Goal: Information Seeking & Learning: Learn about a topic

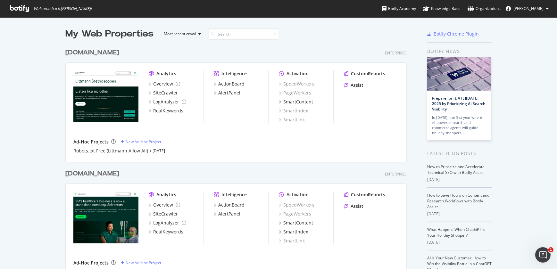
click at [98, 52] on div "[DOMAIN_NAME]" at bounding box center [92, 52] width 54 height 9
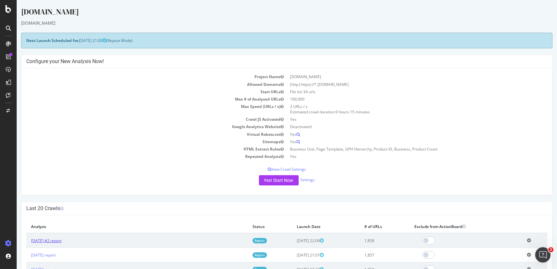
click at [61, 242] on link "2025 Sep. 29th #2 report" at bounding box center [46, 240] width 30 height 5
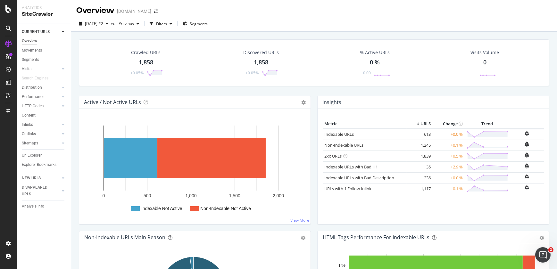
click at [333, 167] on link "Indexable URLs with Bad H1" at bounding box center [350, 167] width 53 height 6
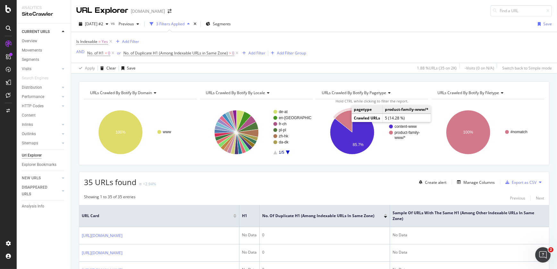
click at [338, 115] on icon "A chart." at bounding box center [343, 121] width 17 height 22
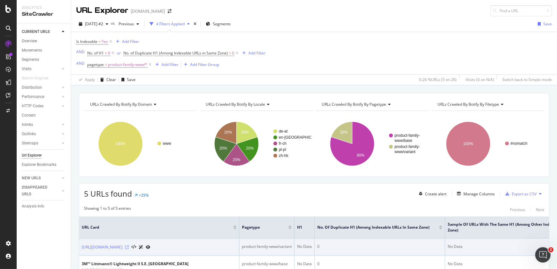
click at [129, 246] on icon at bounding box center [127, 247] width 4 height 4
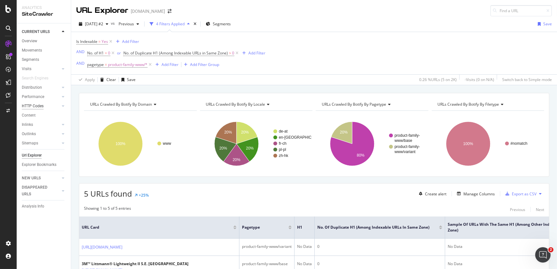
click at [25, 106] on div "HTTP Codes" at bounding box center [33, 106] width 22 height 7
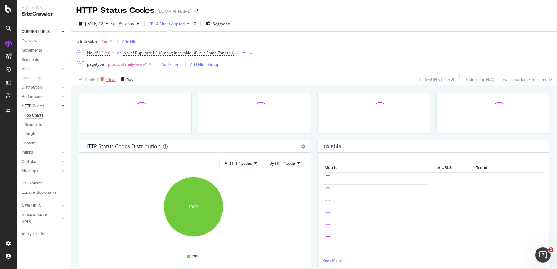
click at [109, 80] on div "Clear" at bounding box center [111, 79] width 10 height 5
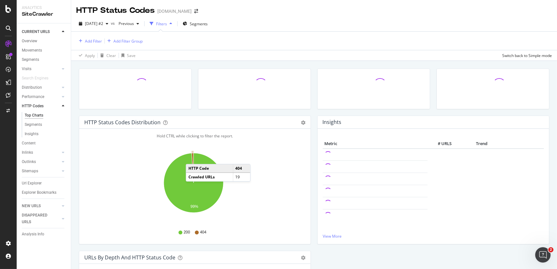
click at [192, 158] on icon "A chart." at bounding box center [192, 168] width 2 height 30
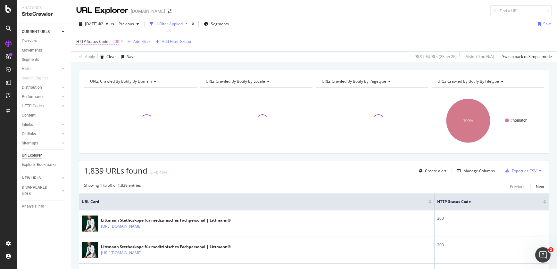
click at [117, 42] on span "200" at bounding box center [115, 41] width 7 height 9
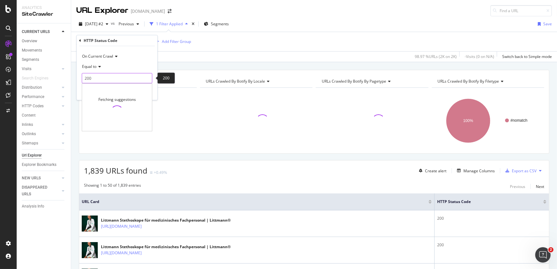
click at [99, 74] on input "200" at bounding box center [117, 78] width 70 height 10
click at [94, 93] on span "404" at bounding box center [110, 93] width 53 height 5
type input "404"
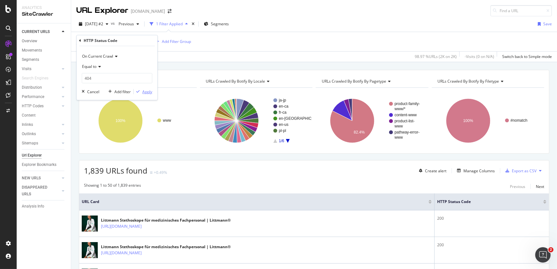
click at [145, 92] on div "Apply" at bounding box center [147, 91] width 10 height 5
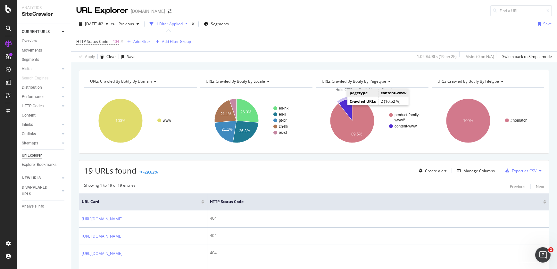
click at [342, 105] on icon "A chart." at bounding box center [344, 110] width 13 height 22
